Goal: Find specific page/section: Find specific page/section

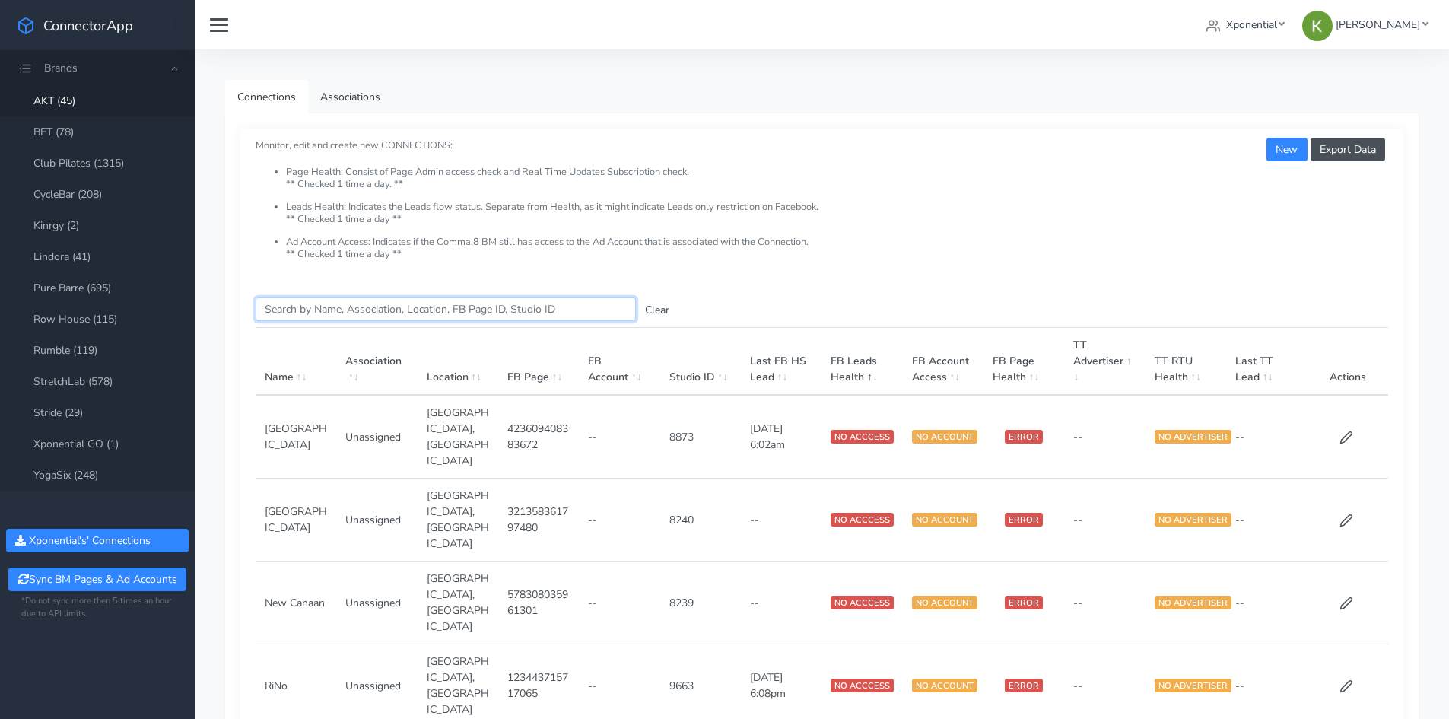
click at [307, 310] on input "Search this table" at bounding box center [446, 309] width 380 height 24
paste input "Boynton Beach"
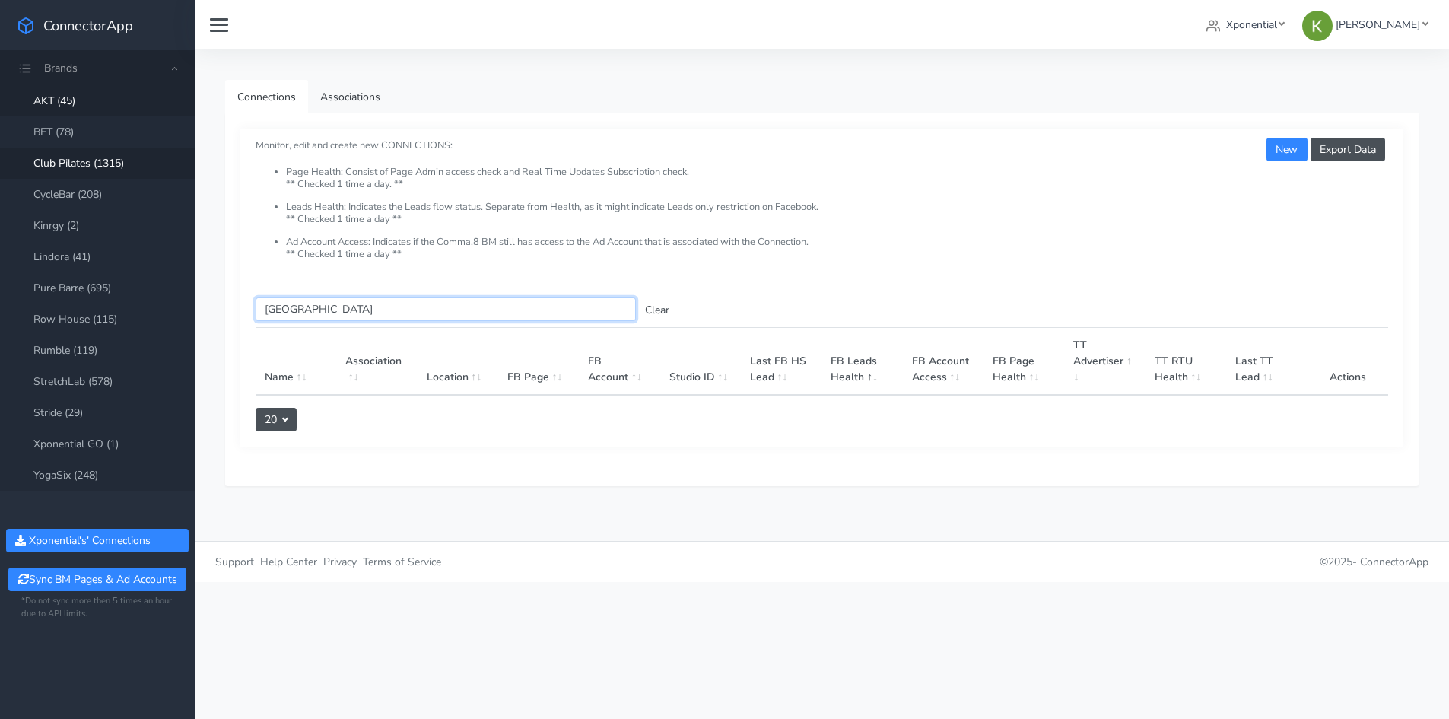
type input "Boynton Beach"
click at [97, 164] on link "Club Pilates (1315)" at bounding box center [97, 163] width 195 height 31
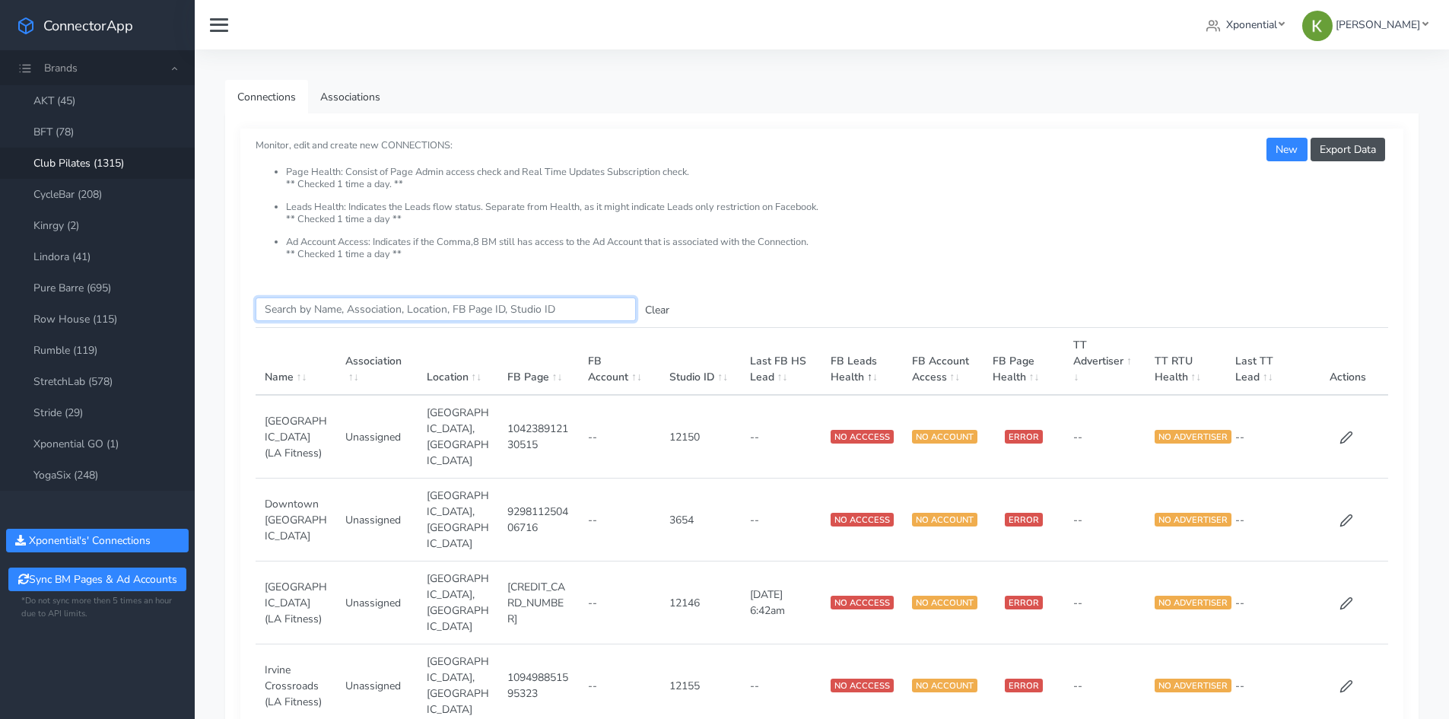
click at [354, 307] on input "Search this table" at bounding box center [446, 309] width 380 height 24
paste input "Boynton Beach"
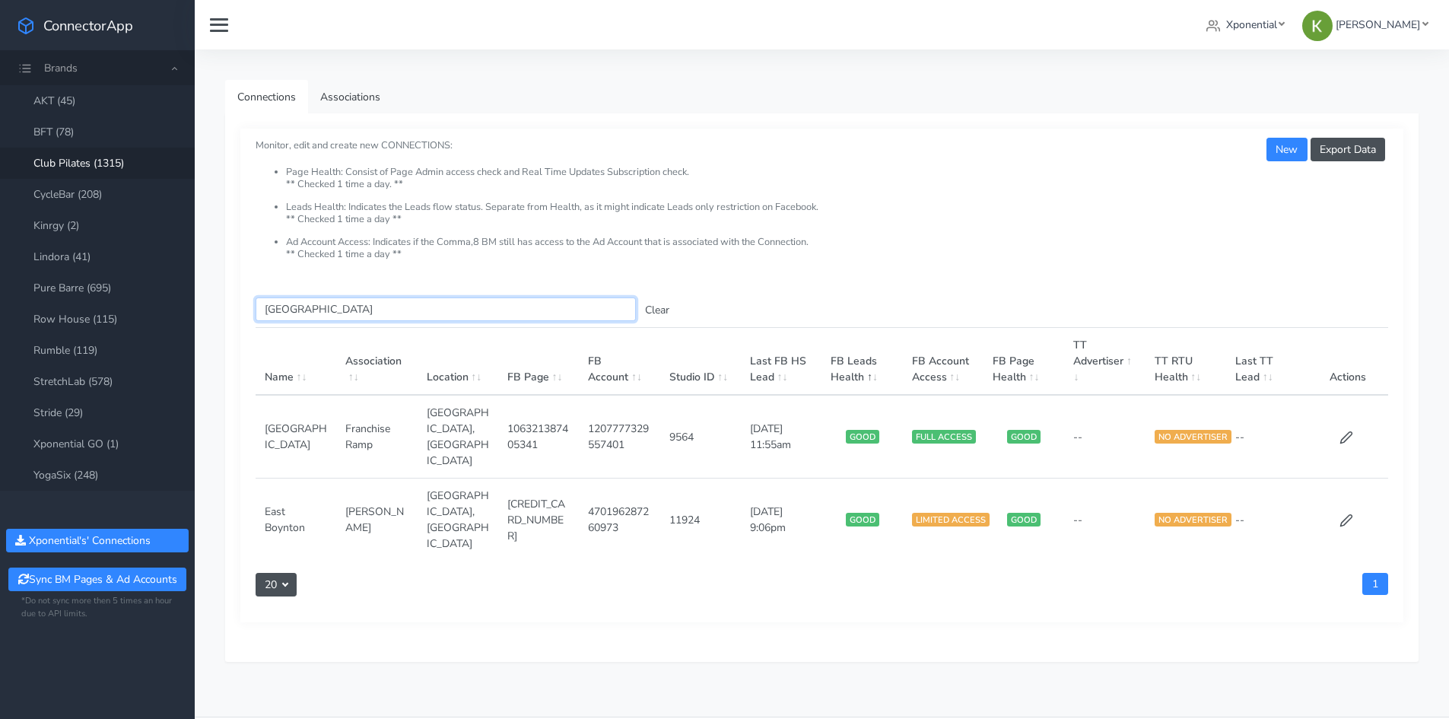
type input "Boynton Beach"
